Goal: Use online tool/utility: Utilize a website feature to perform a specific function

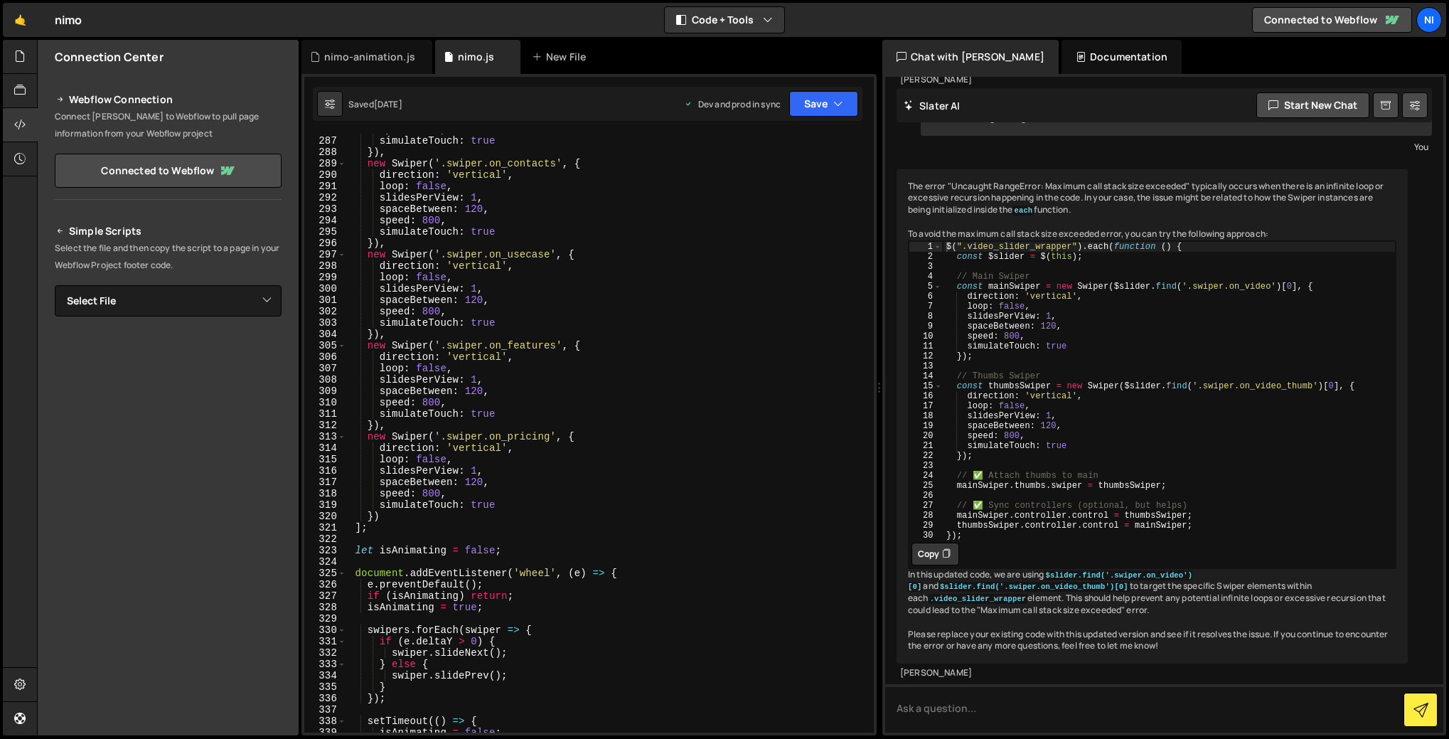
scroll to position [3244, 0]
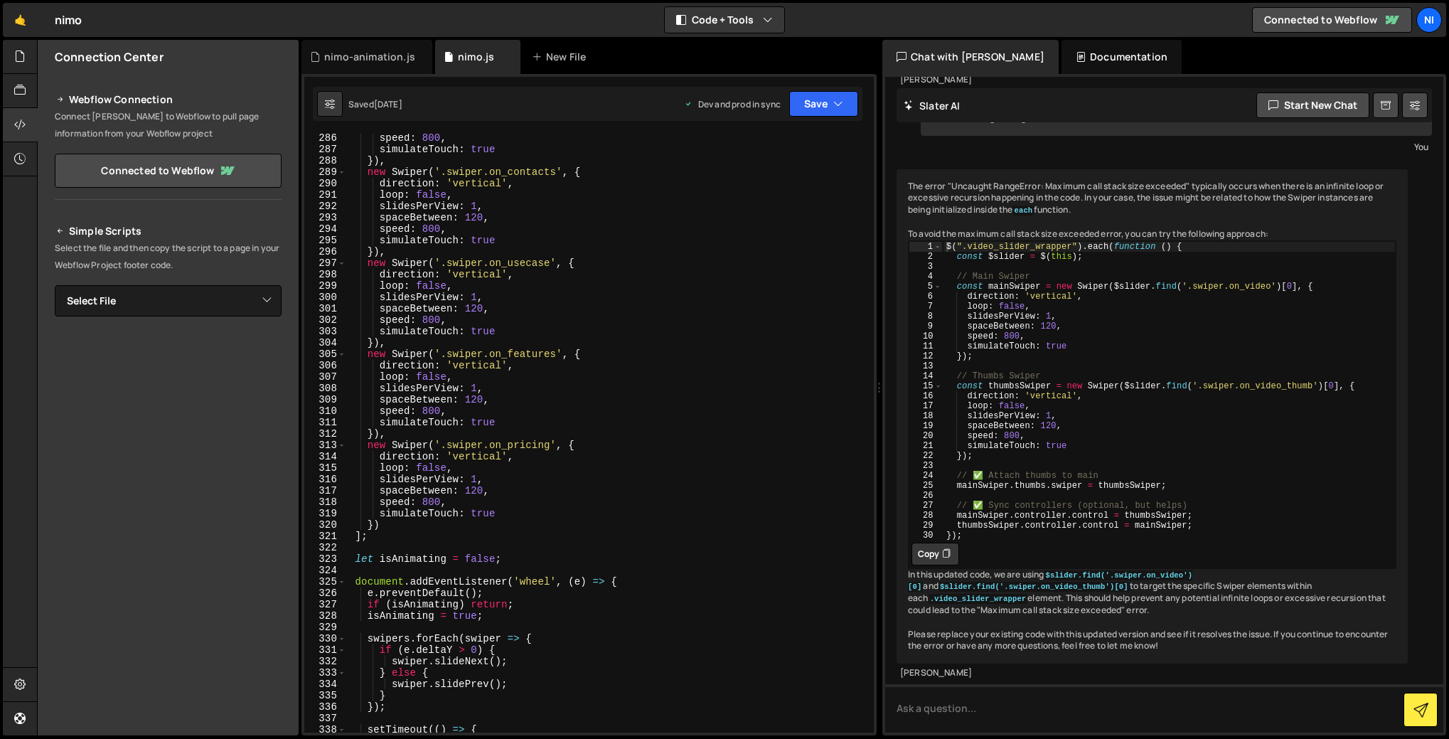
click at [390, 339] on div "speed : 800 , simulateTouch : true }) , new Swiper ( '.swiper.on_contacts' , { …" at bounding box center [607, 443] width 522 height 622
click at [520, 331] on div "speed : 800 , simulateTouch : true }) , new Swiper ( '.swiper.on_contacts' , { …" at bounding box center [607, 443] width 522 height 622
type textarea "simulateTouch: true"
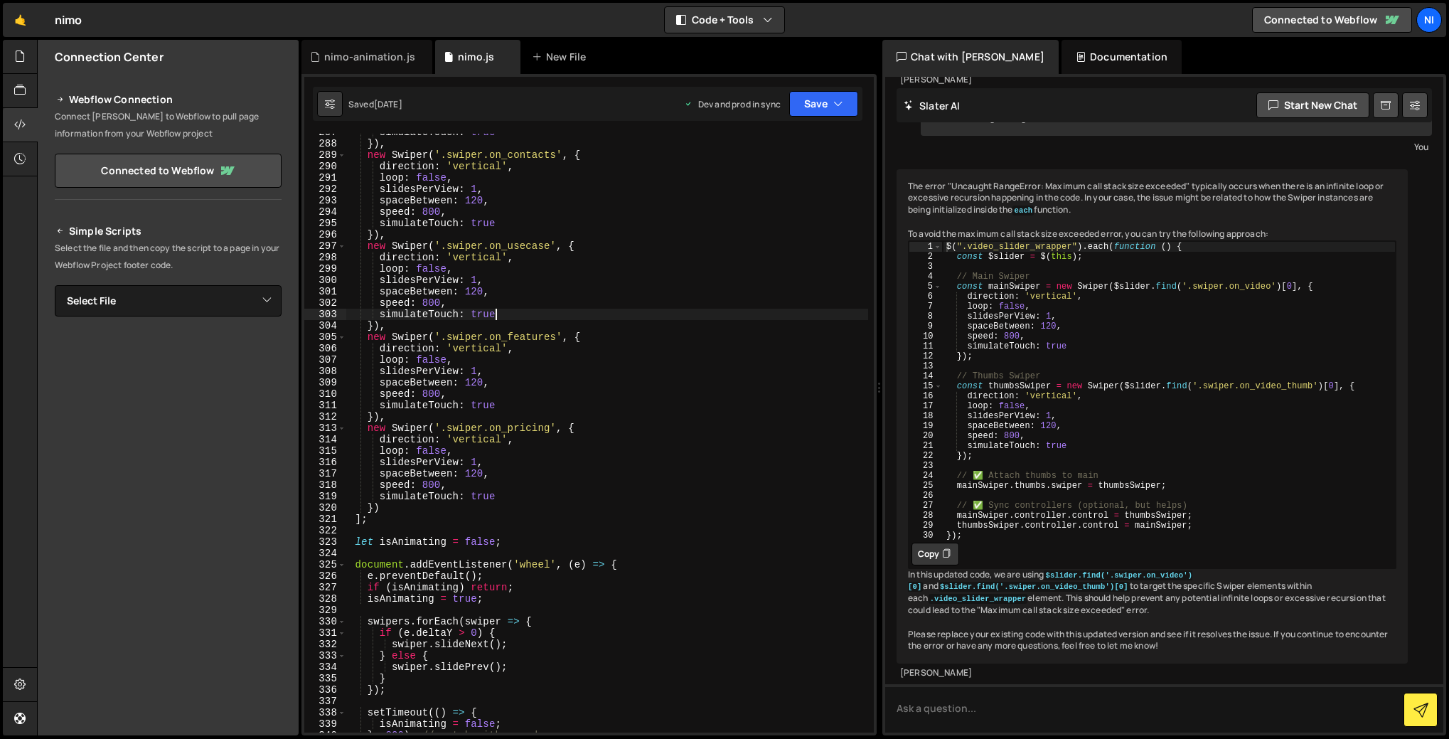
scroll to position [3259, 0]
click at [381, 527] on div "simulateTouch : true }) , new Swiper ( '.swiper.on_contacts' , { direction : 'v…" at bounding box center [607, 440] width 522 height 622
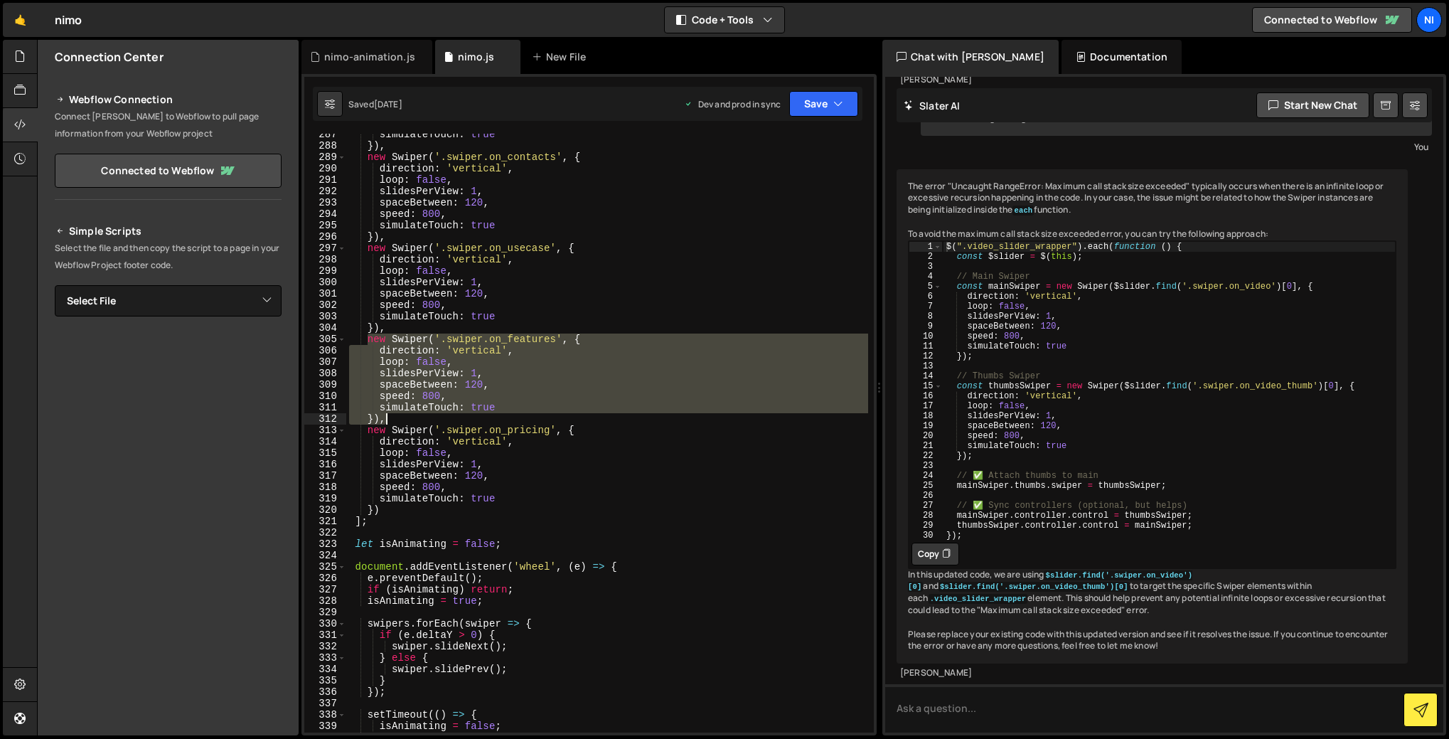
drag, startPoint x: 367, startPoint y: 339, endPoint x: 496, endPoint y: 416, distance: 149.9
click at [496, 416] on div "simulateTouch : true }) , new Swiper ( '.swiper.on_contacts' , { direction : 'v…" at bounding box center [607, 440] width 522 height 622
click at [486, 354] on div "simulateTouch : true }) , new Swiper ( '.swiper.on_contacts' , { direction : 'v…" at bounding box center [607, 433] width 522 height 599
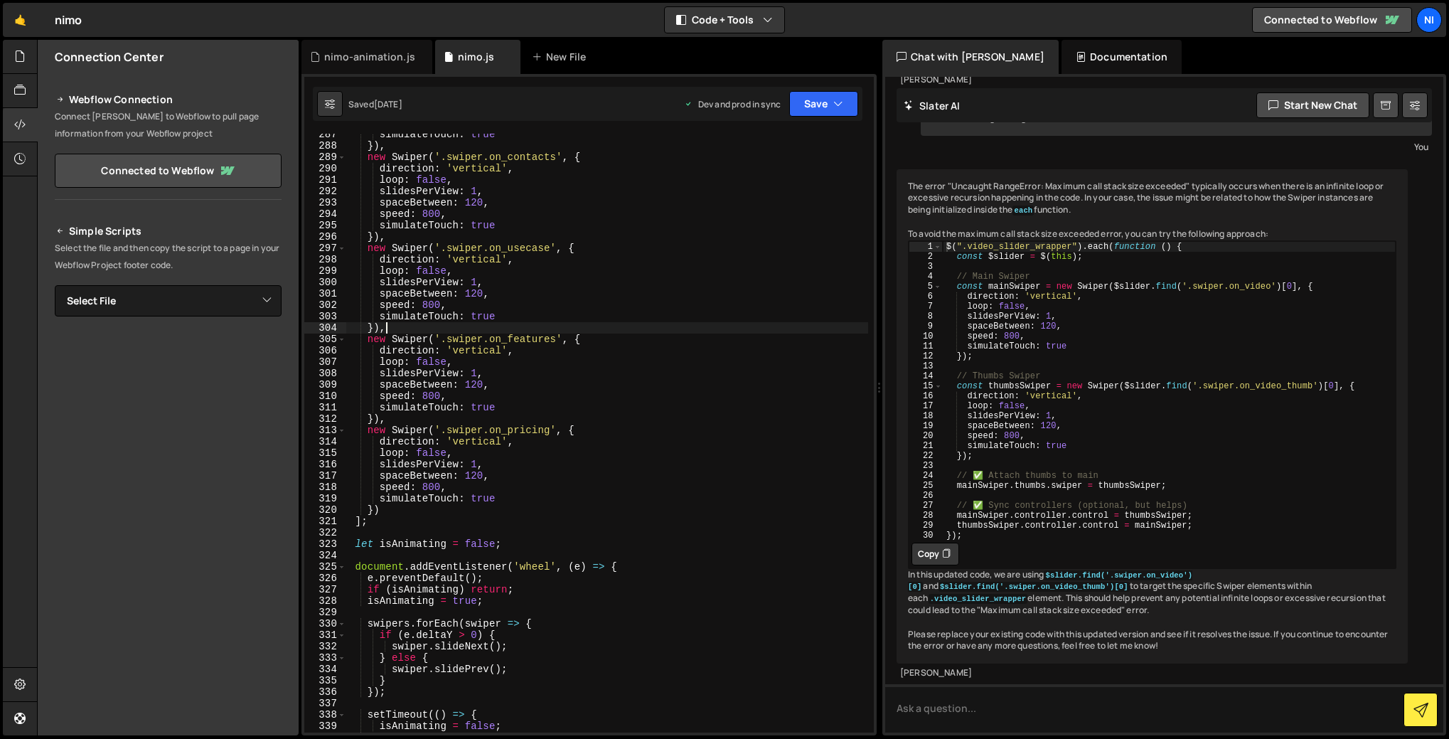
drag, startPoint x: 394, startPoint y: 324, endPoint x: 417, endPoint y: 328, distance: 23.7
click at [394, 324] on div "simulateTouch : true }) , new Swiper ( '.swiper.on_contacts' , { direction : 'v…" at bounding box center [607, 440] width 522 height 622
type textarea "}),"
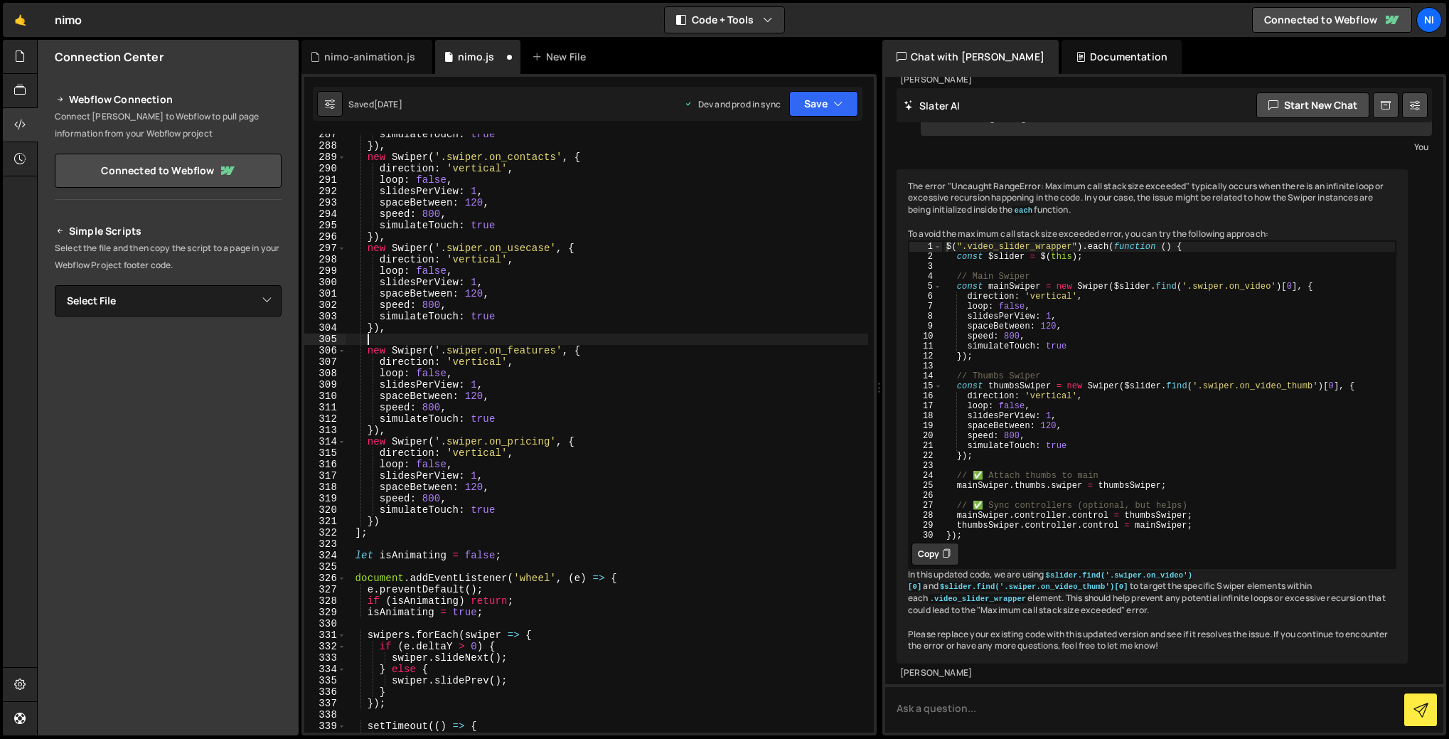
paste textarea "el: "-swiper-pagination", type: "bullets", bulletClass: "swiper-bullet", bullet…"
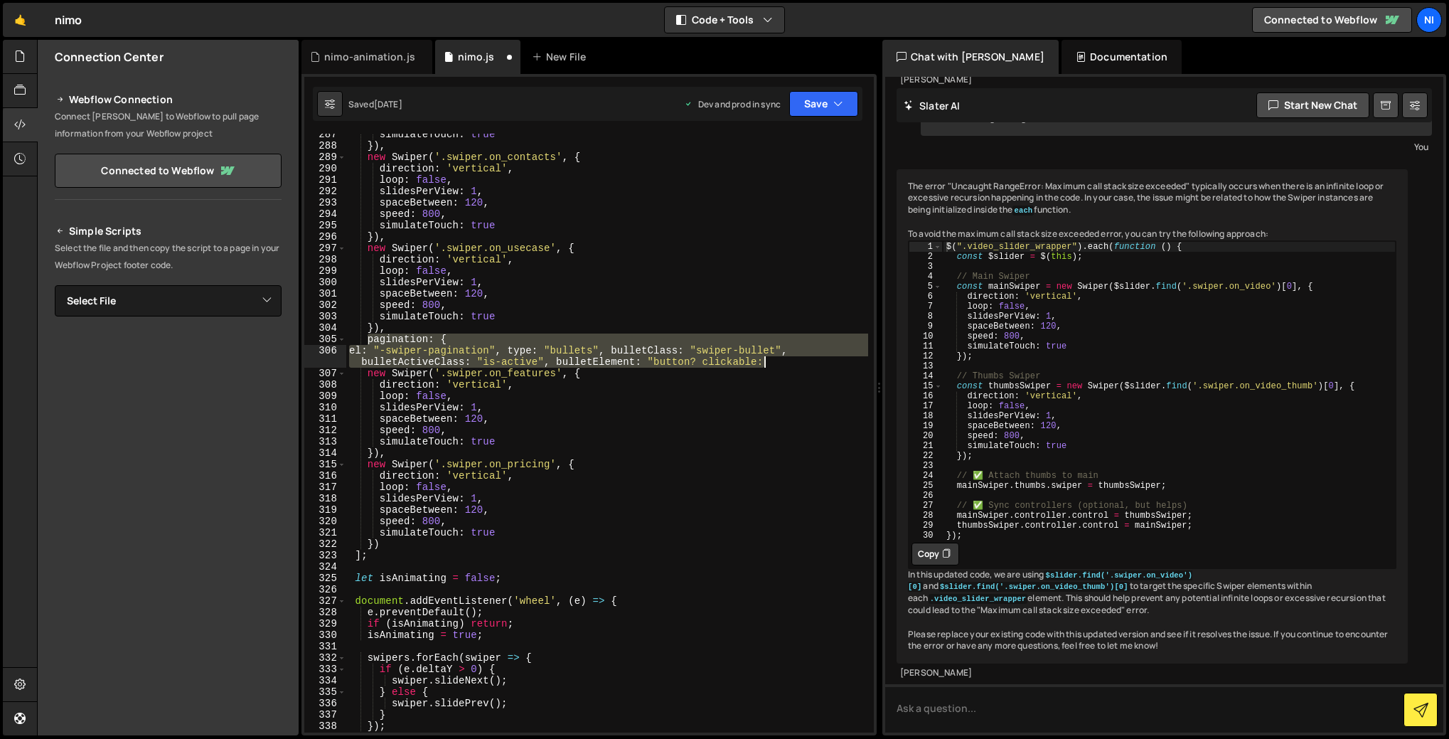
drag, startPoint x: 366, startPoint y: 341, endPoint x: 779, endPoint y: 362, distance: 413.0
click at [779, 362] on div "simulateTouch : true }) , new Swiper ( '.swiper.on_contacts' , { direction : 'v…" at bounding box center [607, 440] width 522 height 622
type textarea "pagination: { el: "-swiper-pagination", type: "bullets", bulletClass: "swiper-b…"
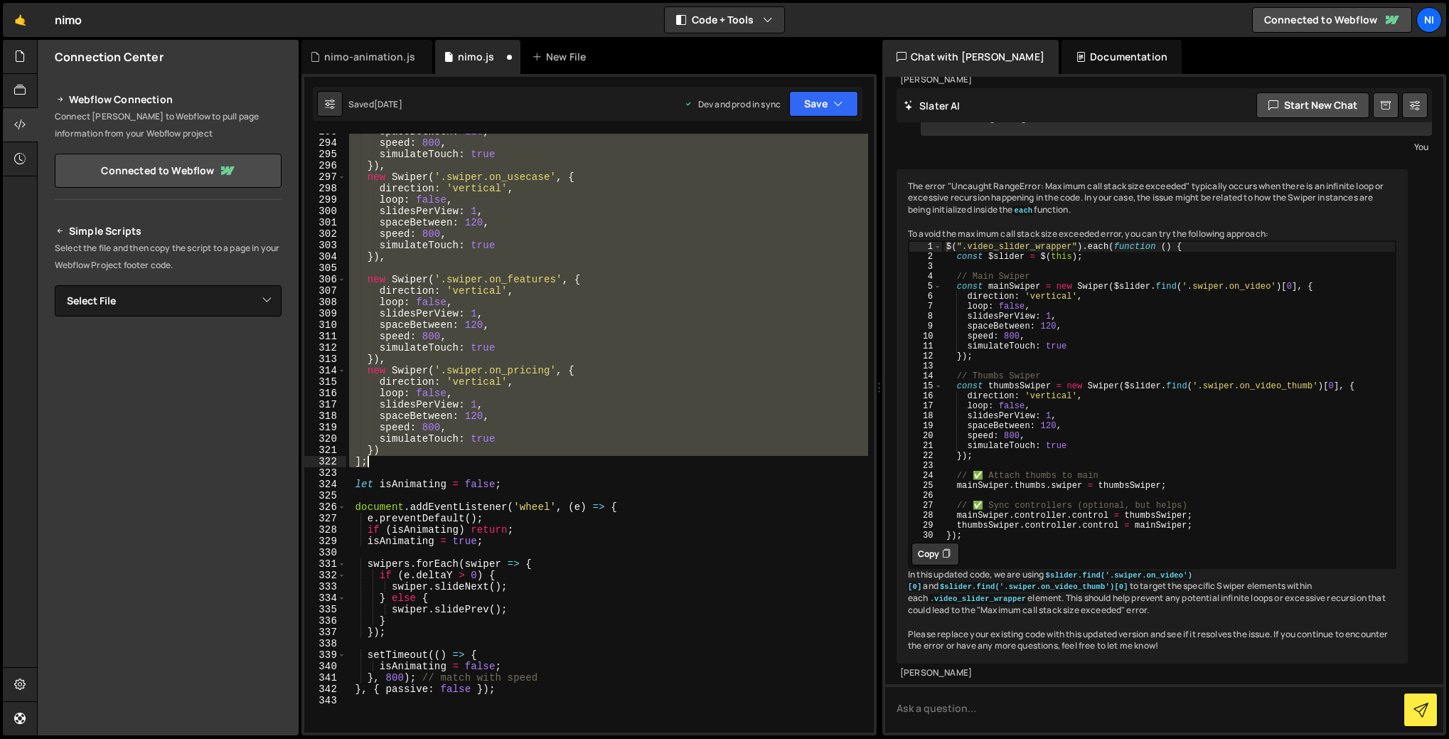
scroll to position [3408, 0]
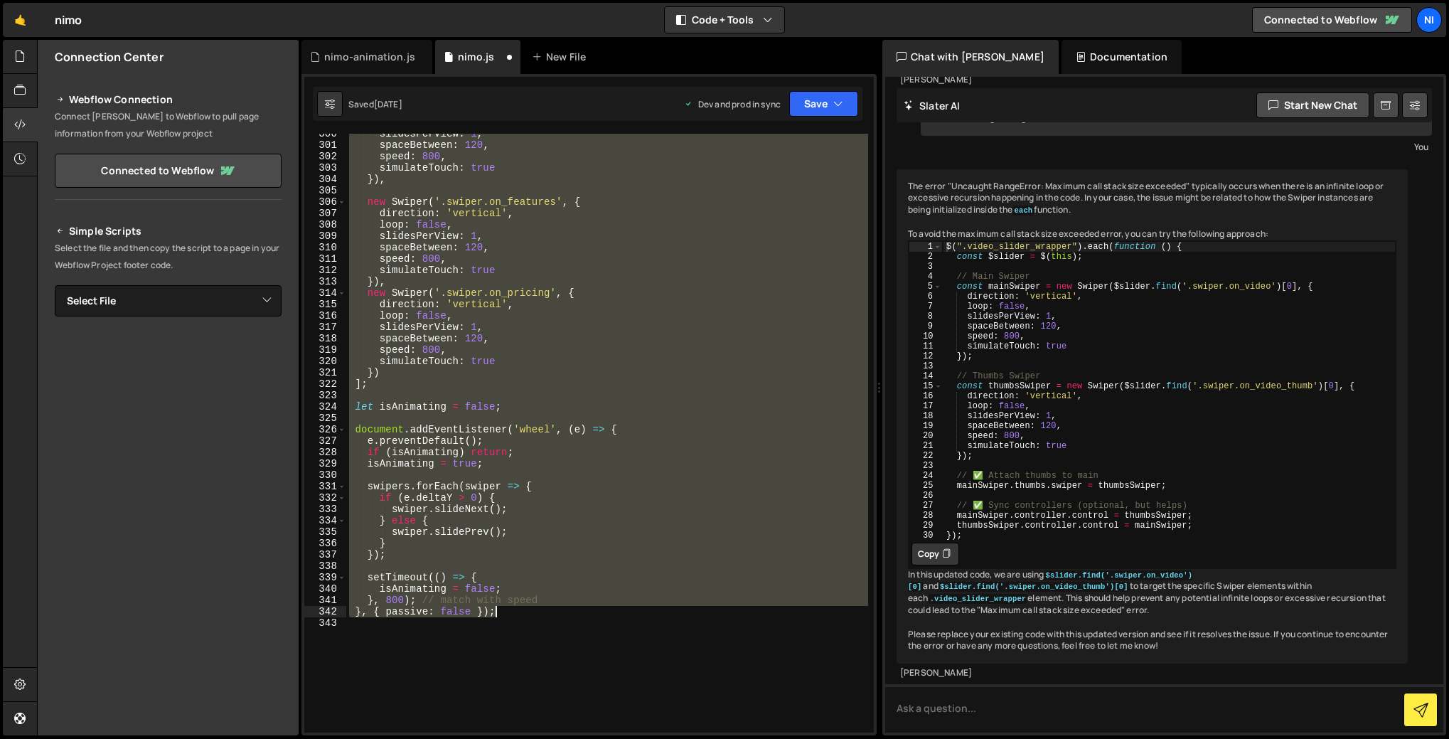
drag, startPoint x: 355, startPoint y: 176, endPoint x: 510, endPoint y: 611, distance: 461.4
click at [510, 611] on div "slidesPerView : 1 , spaceBetween : 120 , speed : 800 , simulateTouch : true }) …" at bounding box center [607, 439] width 522 height 622
type textarea "}, 800); // match with speed }, { passive: false });"
click at [486, 391] on div "slidesPerView : 1 , spaceBetween : 120 , speed : 800 , simulateTouch : true }) …" at bounding box center [607, 433] width 522 height 599
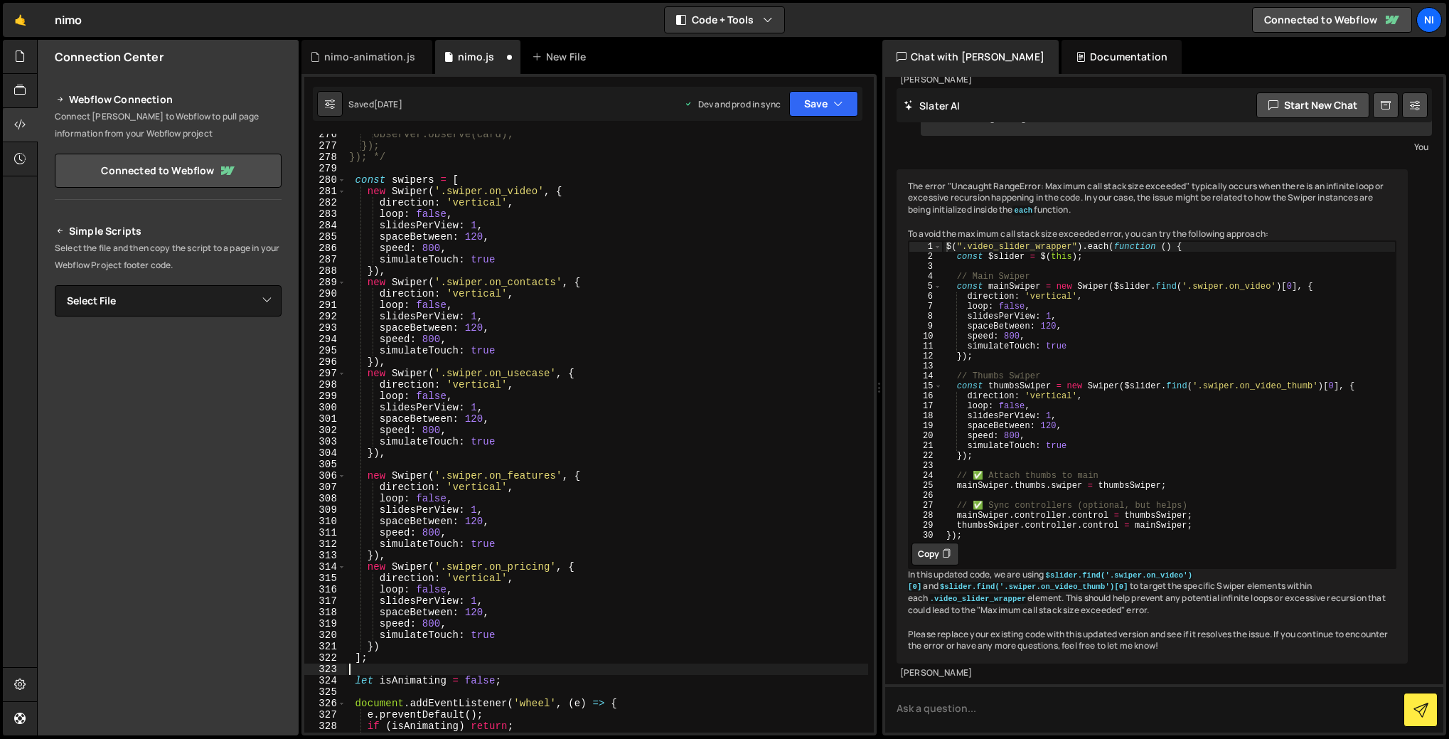
scroll to position [3210, 0]
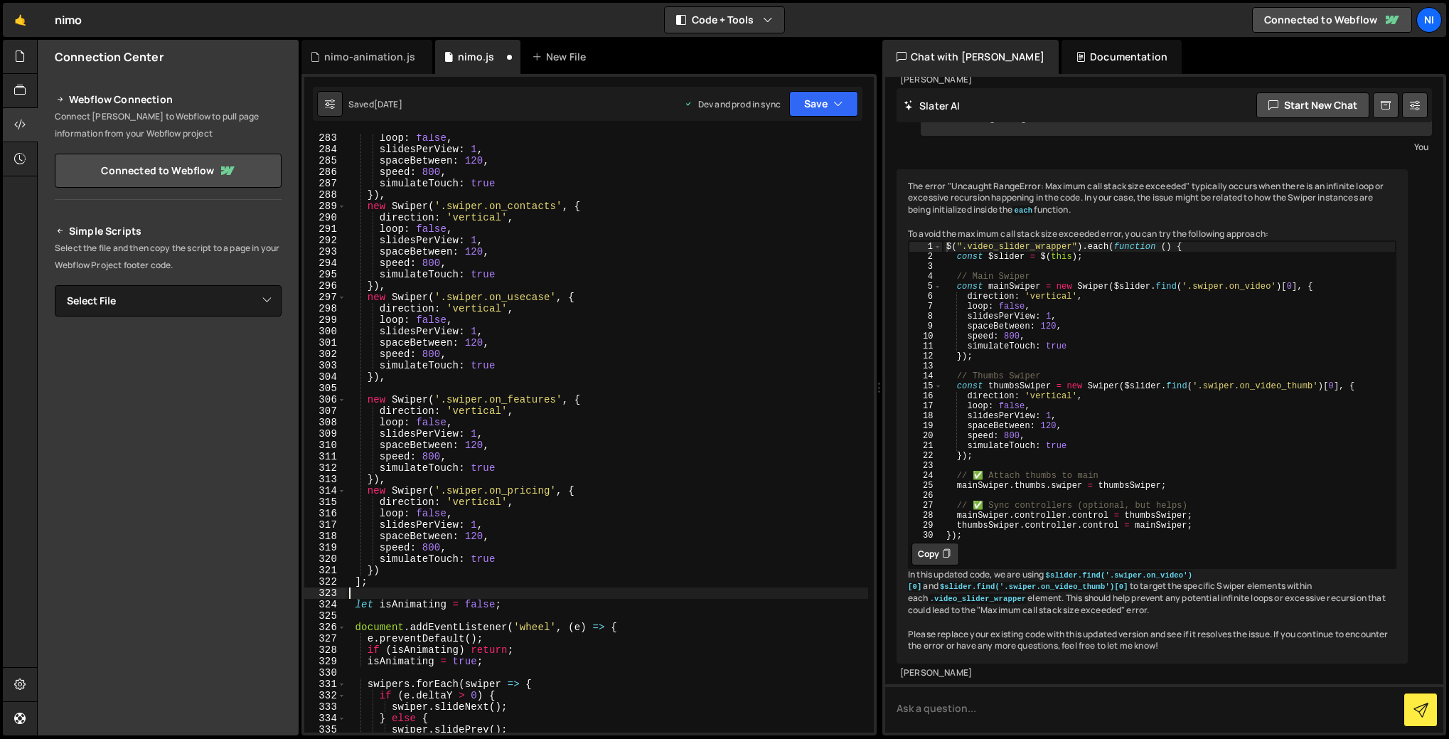
click at [592, 299] on div "loop : false , slidesPerView : 1 , spaceBetween : 120 , speed : 800 , simulateT…" at bounding box center [607, 443] width 522 height 622
click at [496, 366] on div "loop : false , slidesPerView : 1 , spaceBetween : 120 , speed : 800 , simulateT…" at bounding box center [607, 443] width 522 height 622
type textarea "simulateTouch: true"
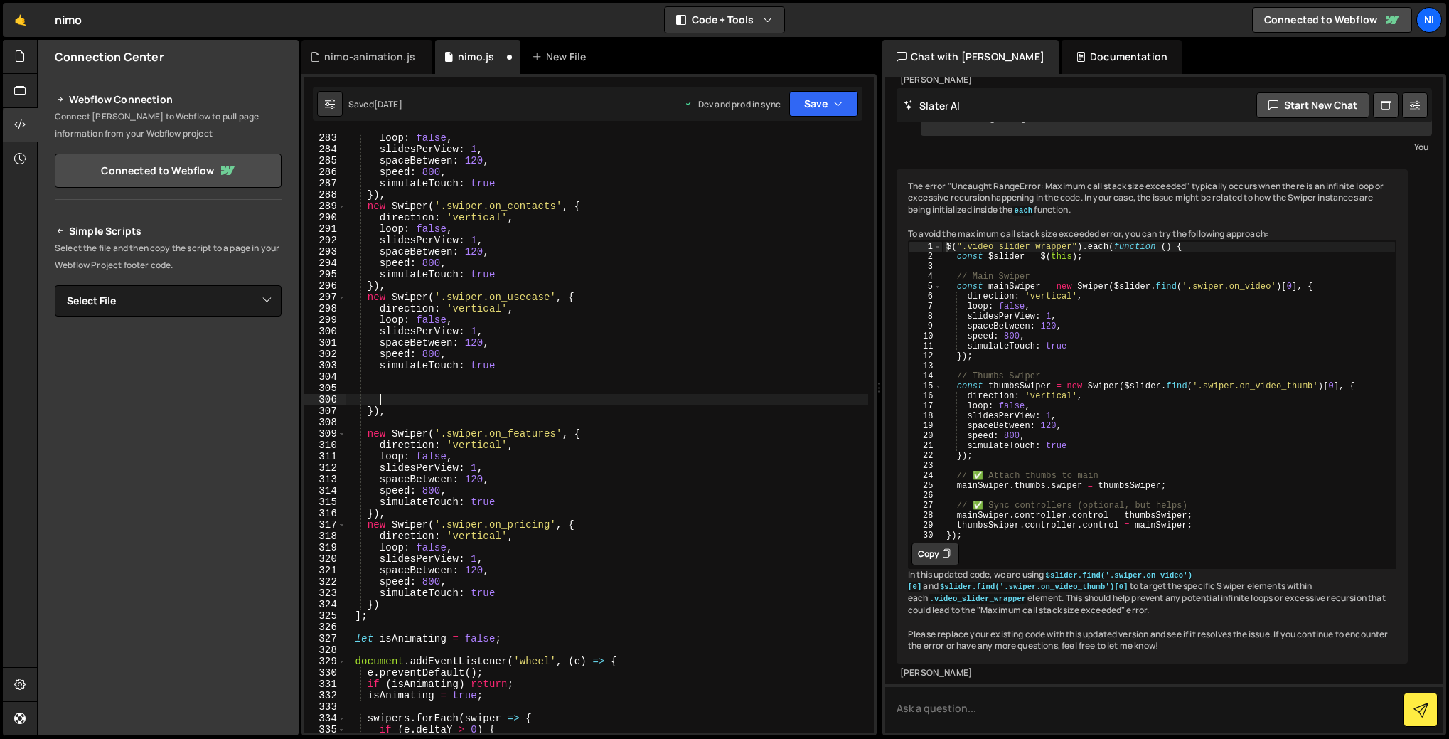
paste textarea "}"
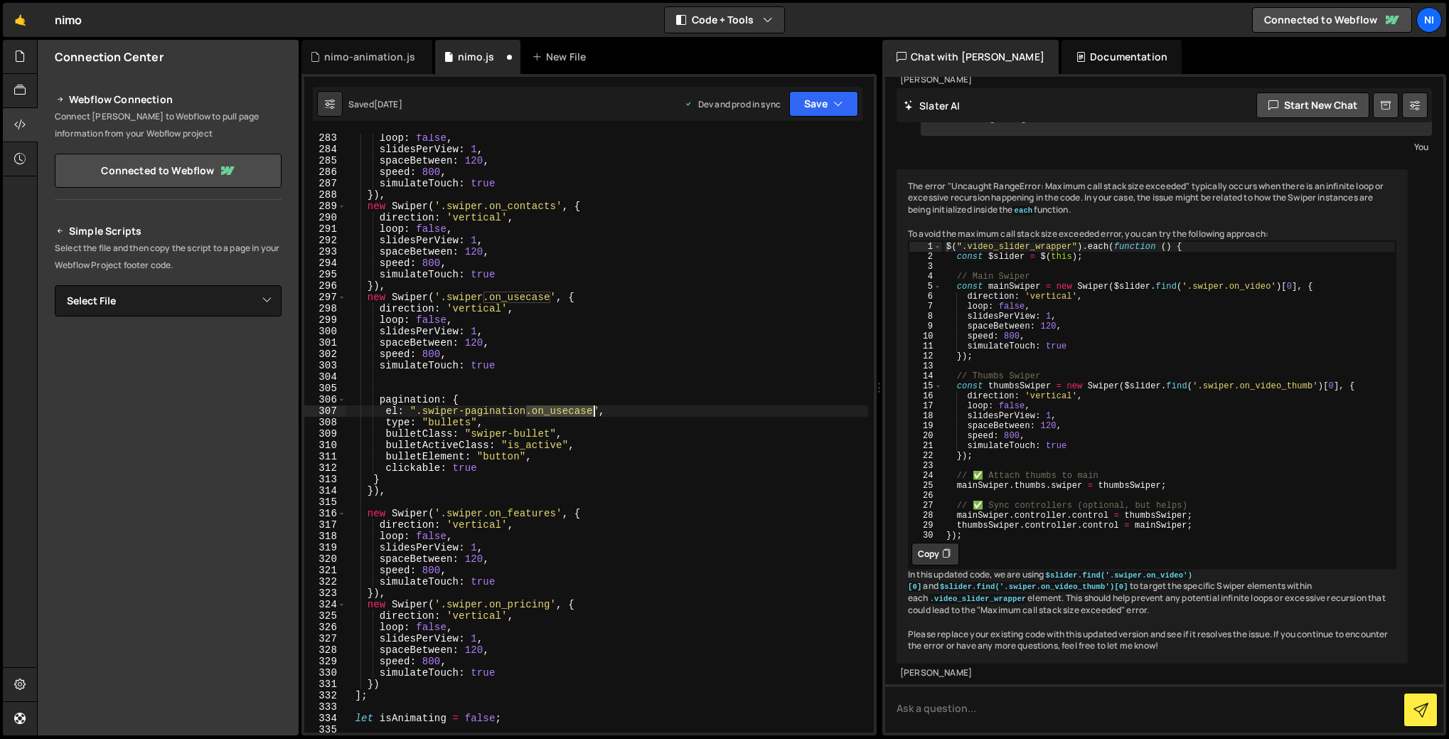
drag, startPoint x: 526, startPoint y: 411, endPoint x: 594, endPoint y: 410, distance: 68.3
click at [594, 410] on div "loop : false , slidesPerView : 1 , spaceBetween : 120 , speed : 800 , simulateT…" at bounding box center [607, 443] width 522 height 622
drag, startPoint x: 472, startPoint y: 436, endPoint x: 546, endPoint y: 432, distance: 74.1
click at [546, 432] on div "loop : false , slidesPerView : 1 , spaceBetween : 120 , speed : 800 , simulateT…" at bounding box center [607, 443] width 522 height 622
drag, startPoint x: 552, startPoint y: 436, endPoint x: 473, endPoint y: 434, distance: 79.0
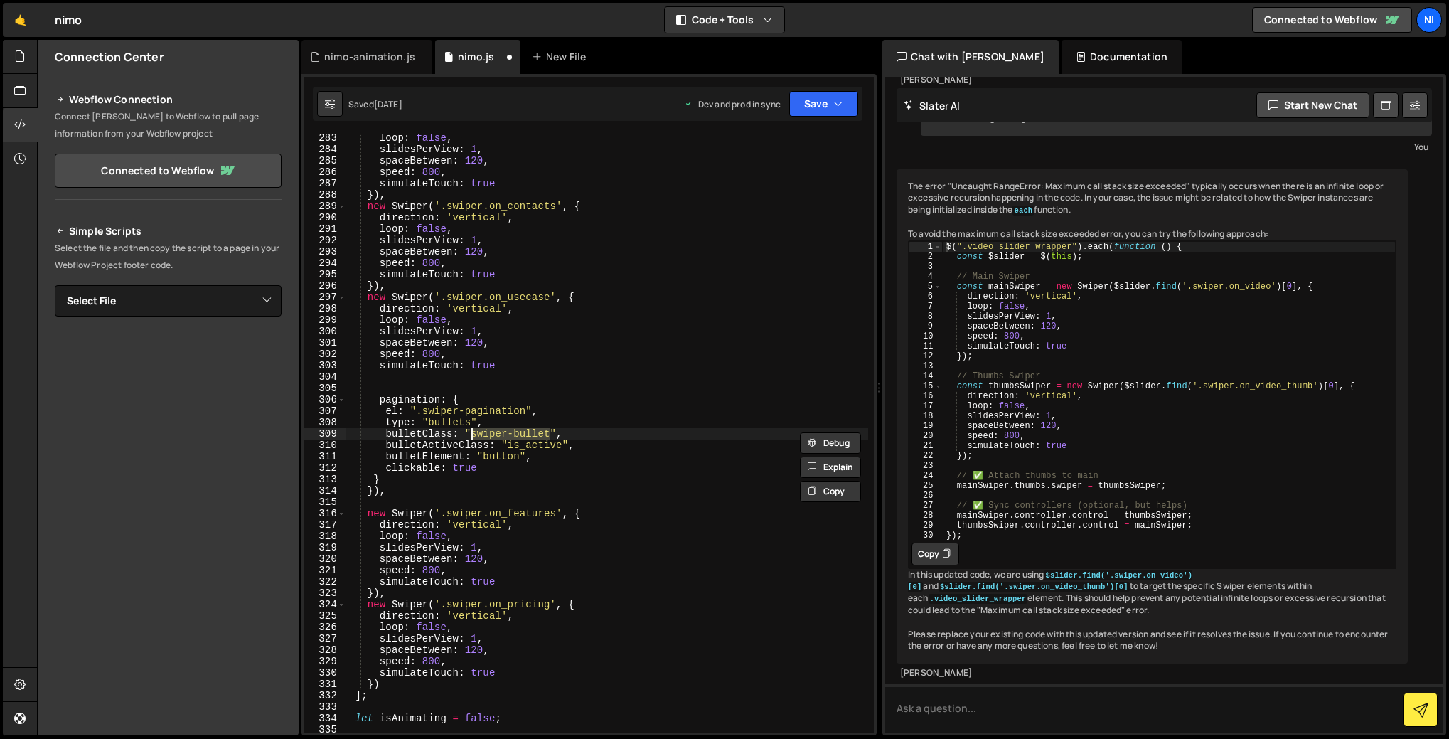
click at [473, 434] on div "loop : false , slidesPerView : 1 , spaceBetween : 120 , speed : 800 , simulateT…" at bounding box center [607, 443] width 522 height 622
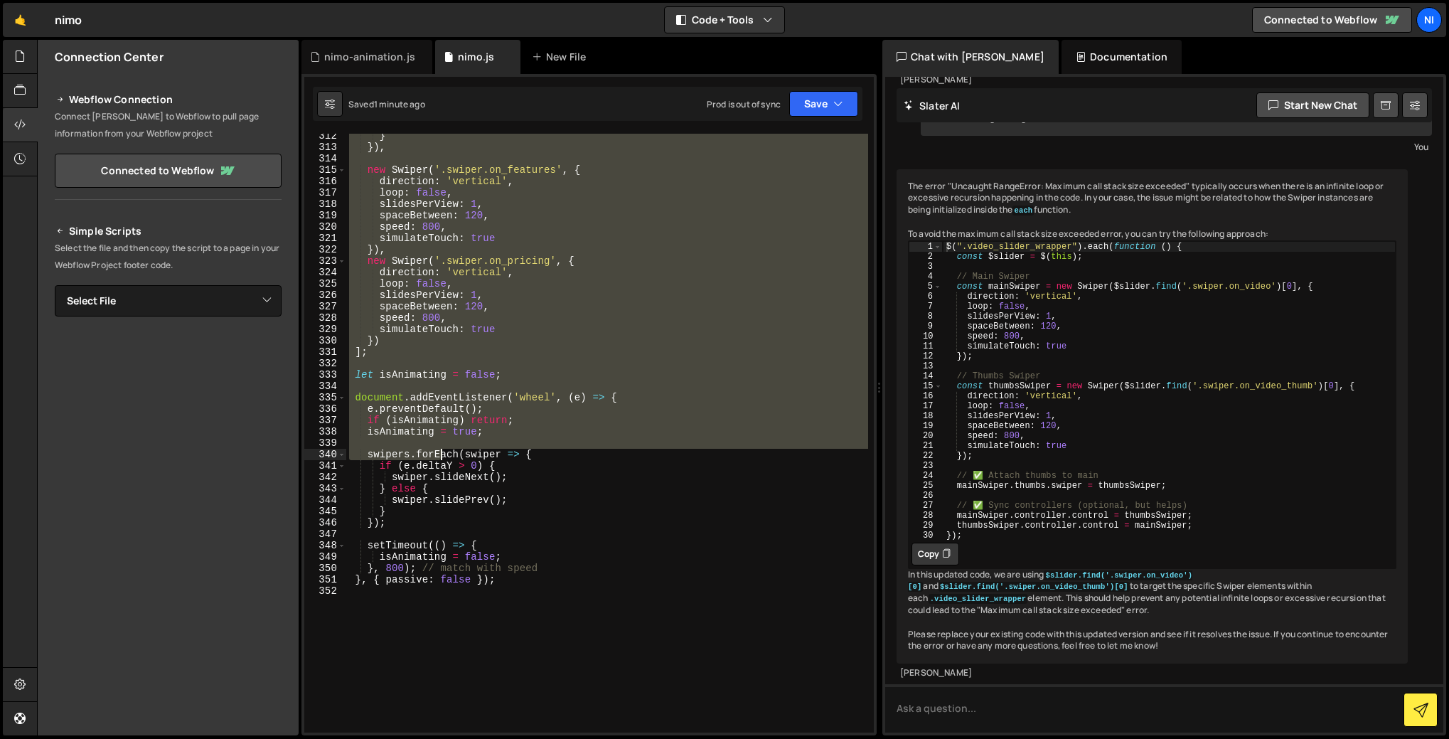
scroll to position [3700, 0]
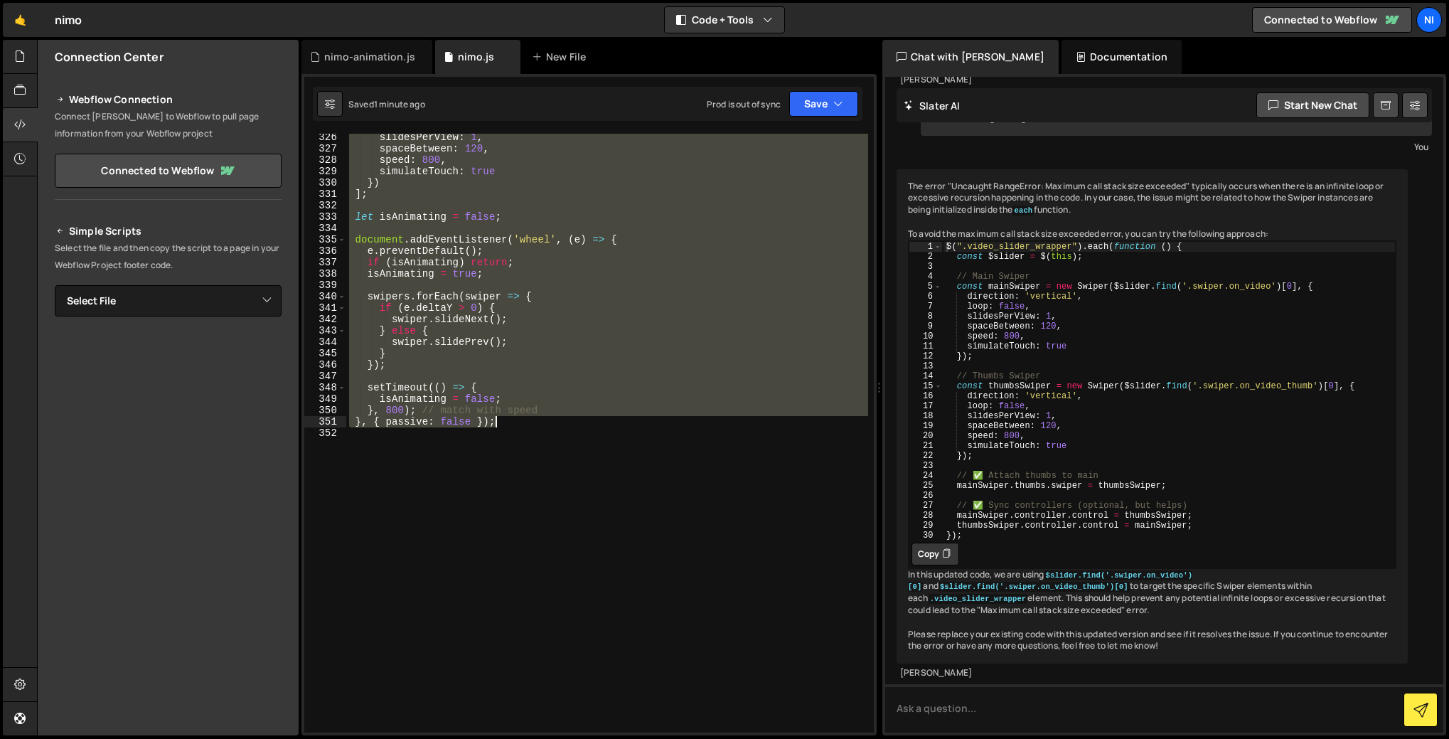
drag, startPoint x: 356, startPoint y: 314, endPoint x: 501, endPoint y: 422, distance: 180.8
click at [501, 422] on div "slidesPerView : 1 , spaceBetween : 120 , speed : 800 , simulateTouch : true }) …" at bounding box center [607, 443] width 522 height 622
type textarea "}, 800); // match with speed }, { passive: false });"
paste textarea
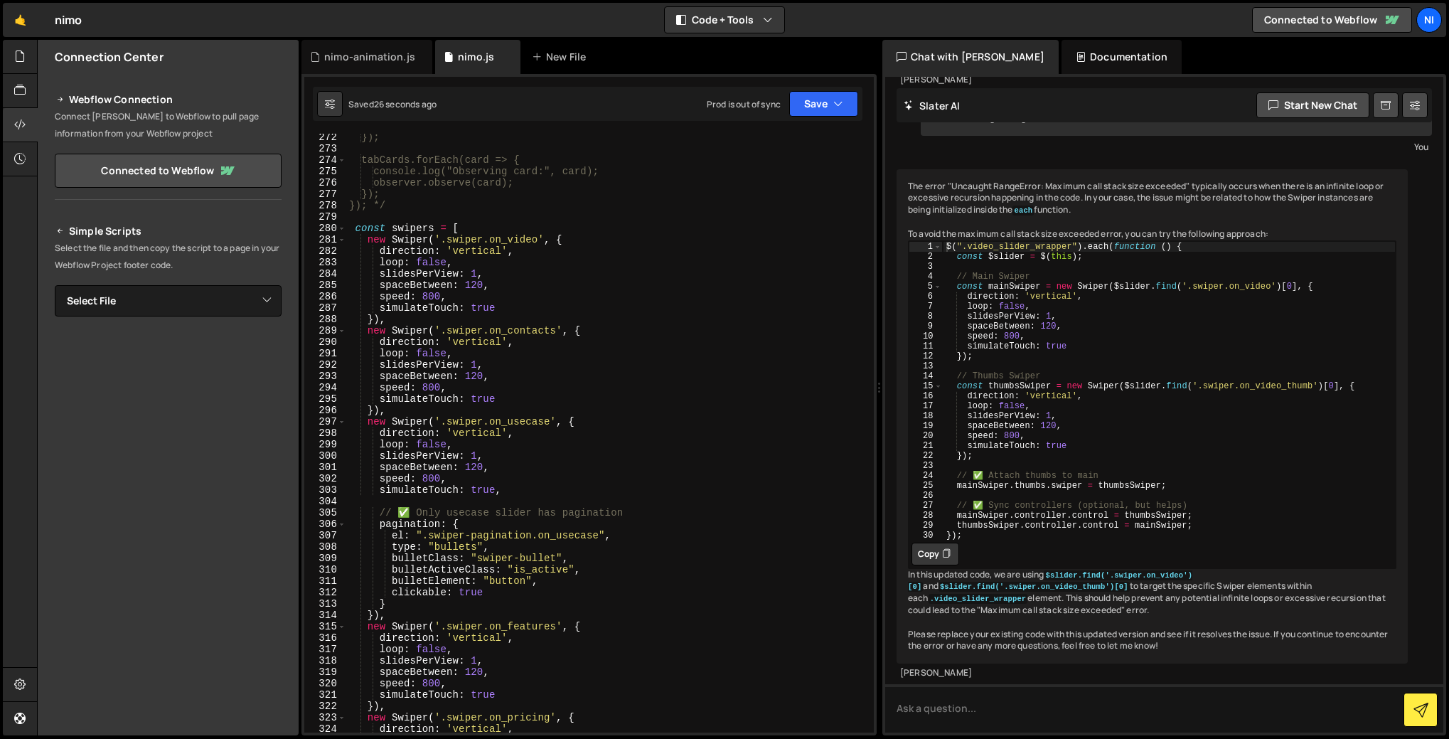
scroll to position [3160, 0]
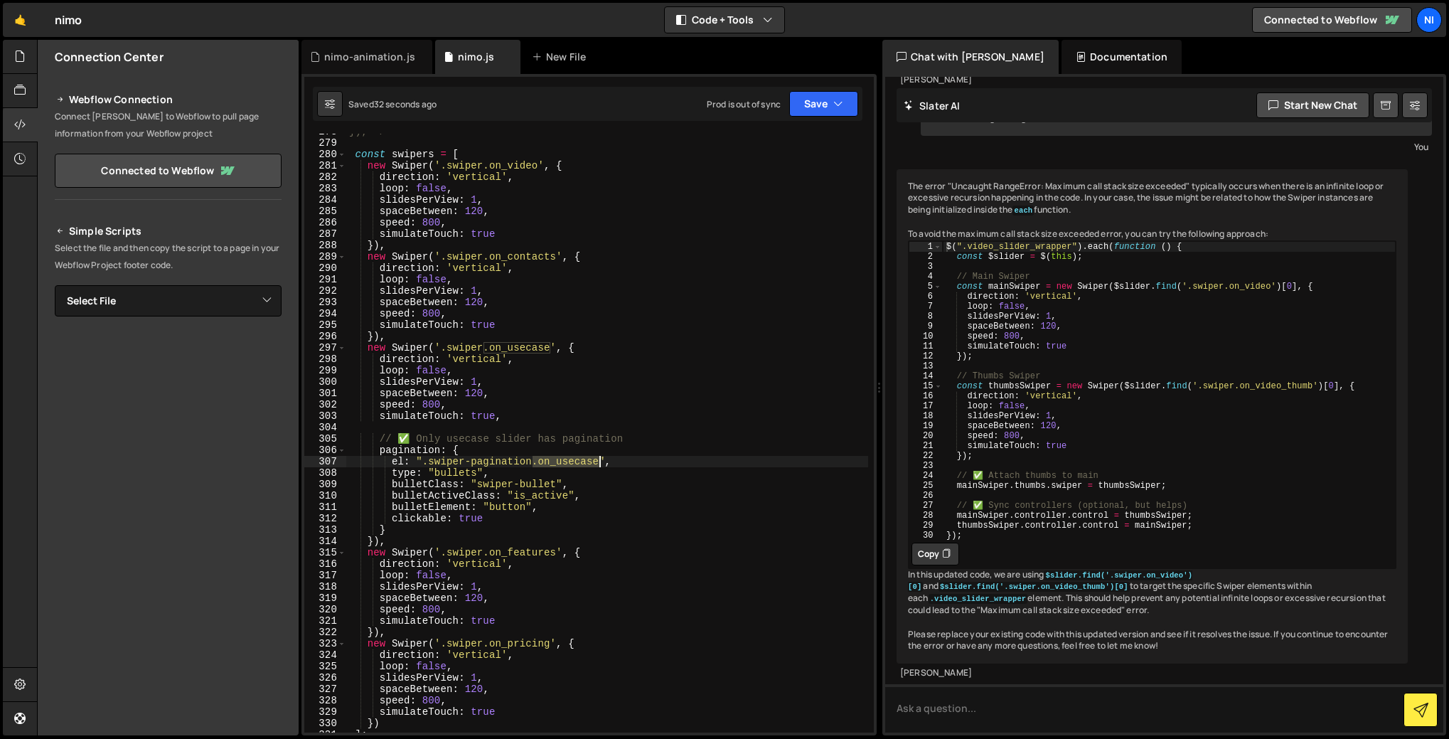
drag, startPoint x: 533, startPoint y: 462, endPoint x: 600, endPoint y: 459, distance: 66.2
click at [599, 460] on div "}); */ const swipers = [ new Swiper ( '.swiper.on_video' , { direction : 'verti…" at bounding box center [607, 437] width 522 height 622
type textarea "el: ".swiper-pagination","
drag, startPoint x: 430, startPoint y: 462, endPoint x: 531, endPoint y: 460, distance: 101.0
click at [531, 460] on div "}); */ const swipers = [ new Swiper ( '.swiper.on_video' , { direction : 'verti…" at bounding box center [607, 437] width 522 height 622
